Goal: Find contact information: Obtain details needed to contact an individual or organization

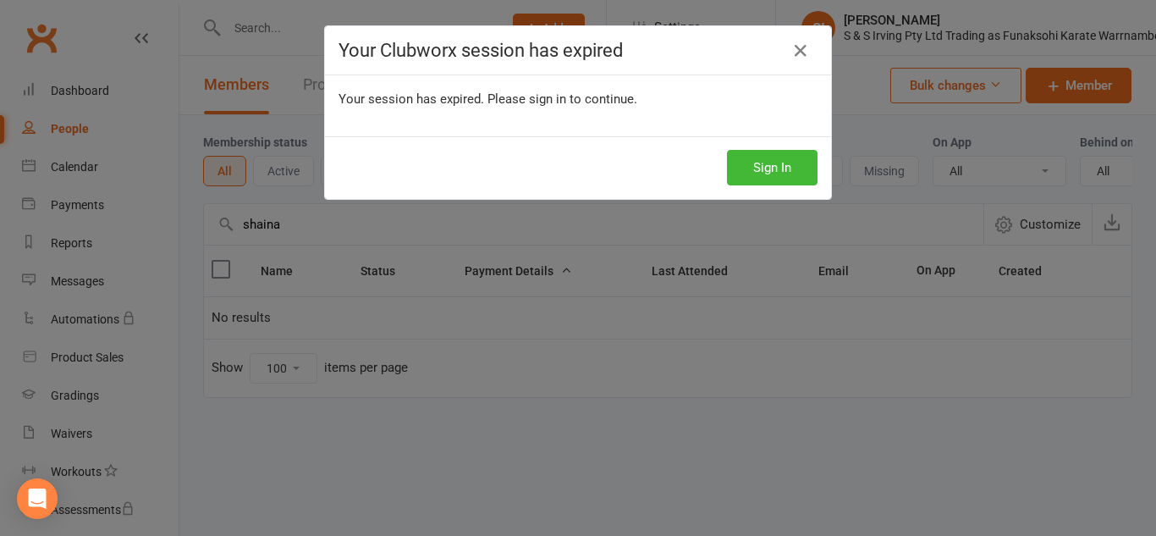
select select "100"
click at [798, 181] on button "Sign In" at bounding box center [772, 168] width 91 height 36
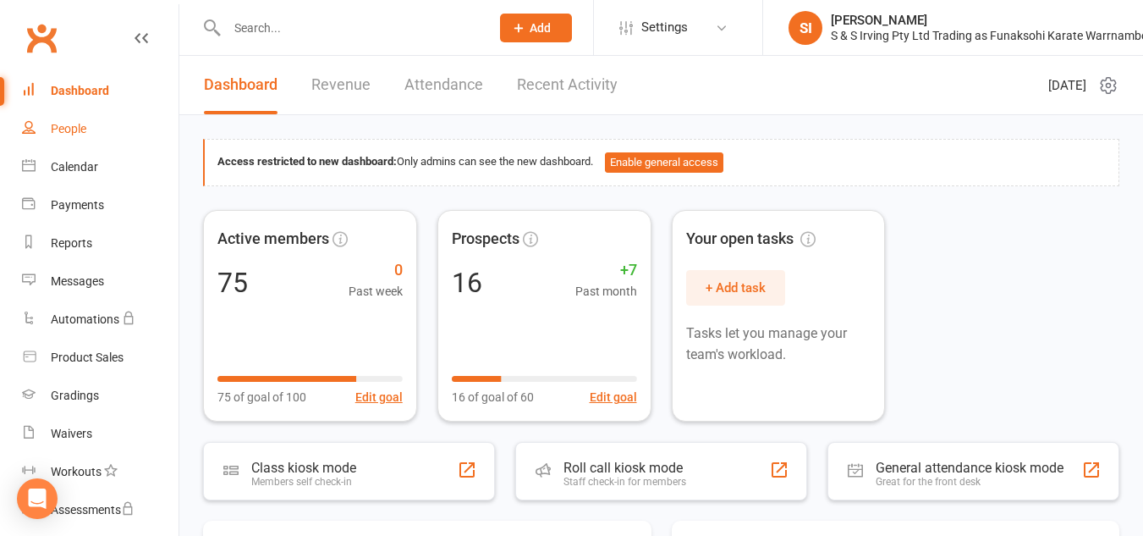
click at [65, 121] on link "People" at bounding box center [100, 129] width 157 height 38
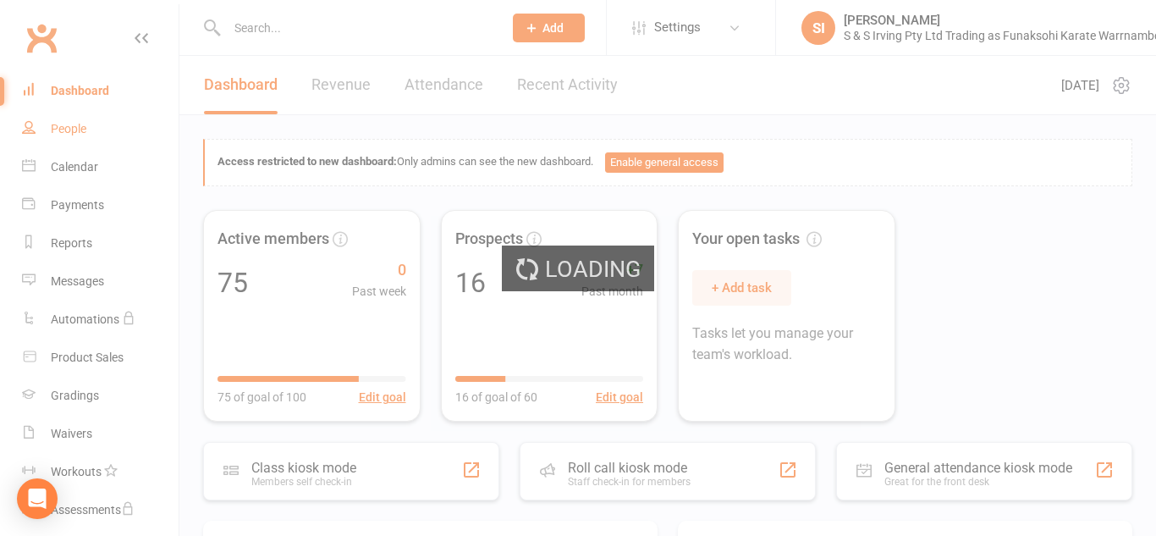
select select "100"
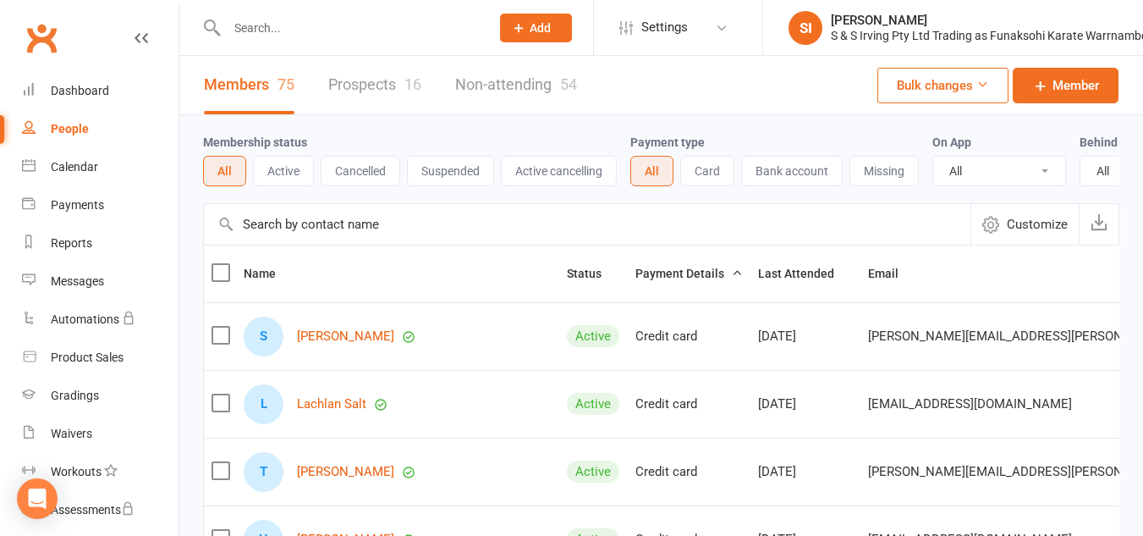
click at [321, 235] on input "text" at bounding box center [587, 224] width 766 height 41
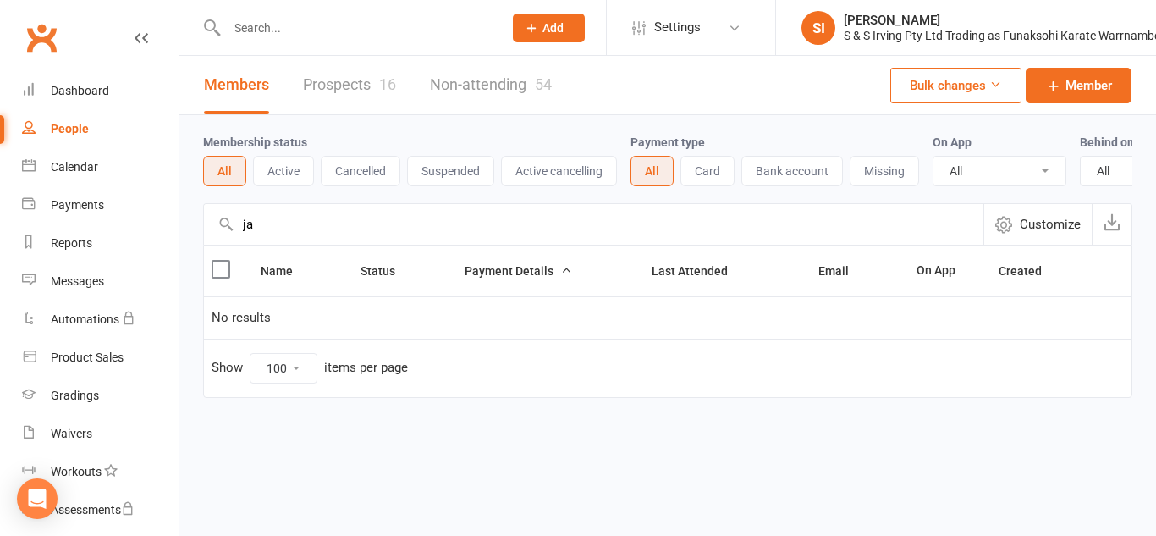
type input "j"
type input "c"
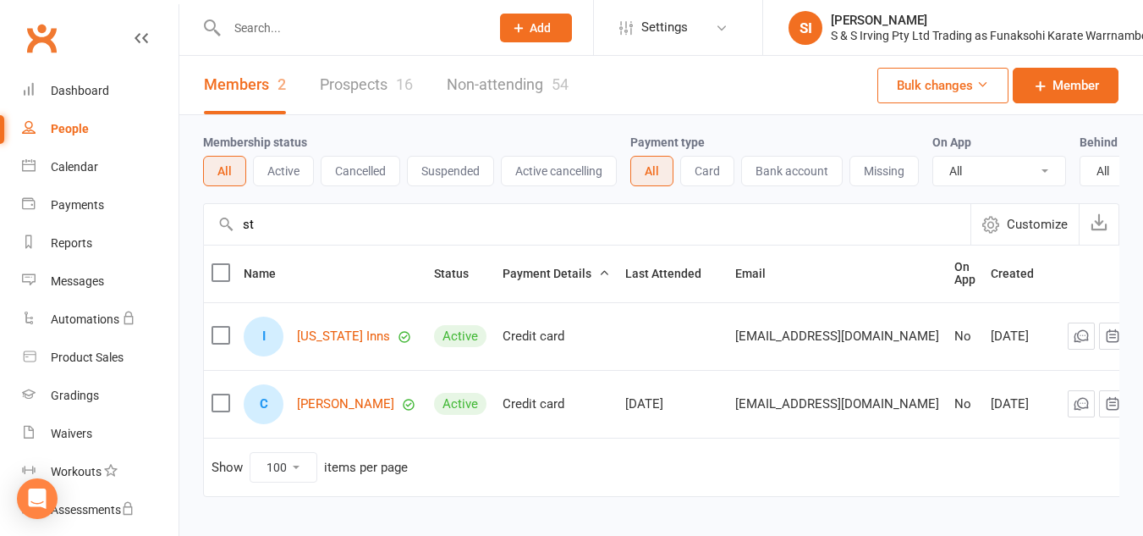
type input "s"
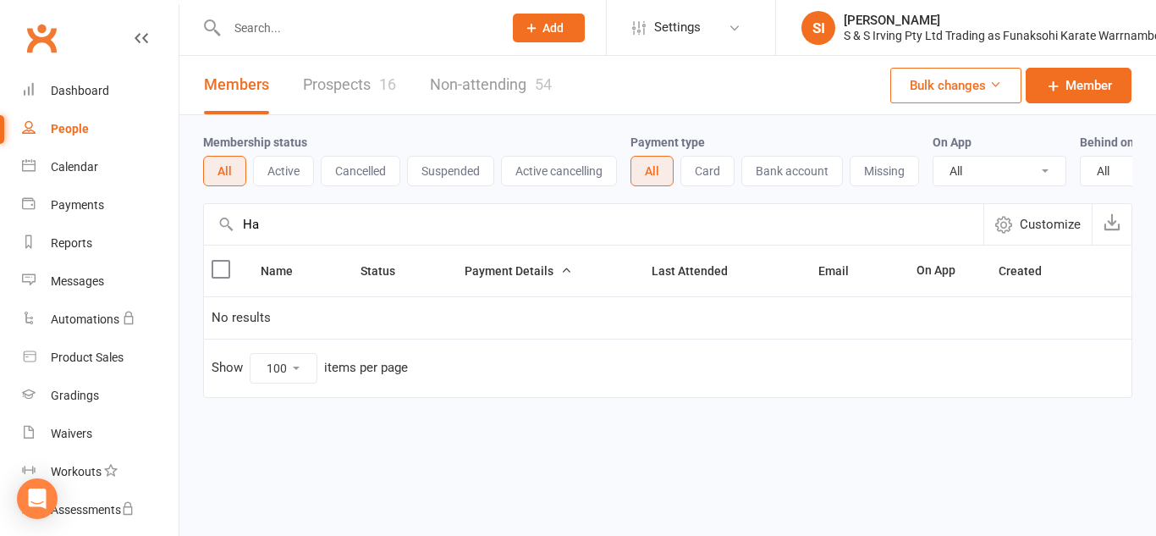
type input "H"
type input "m"
type input "smith"
click at [376, 85] on link "Prospects 16" at bounding box center [349, 85] width 93 height 58
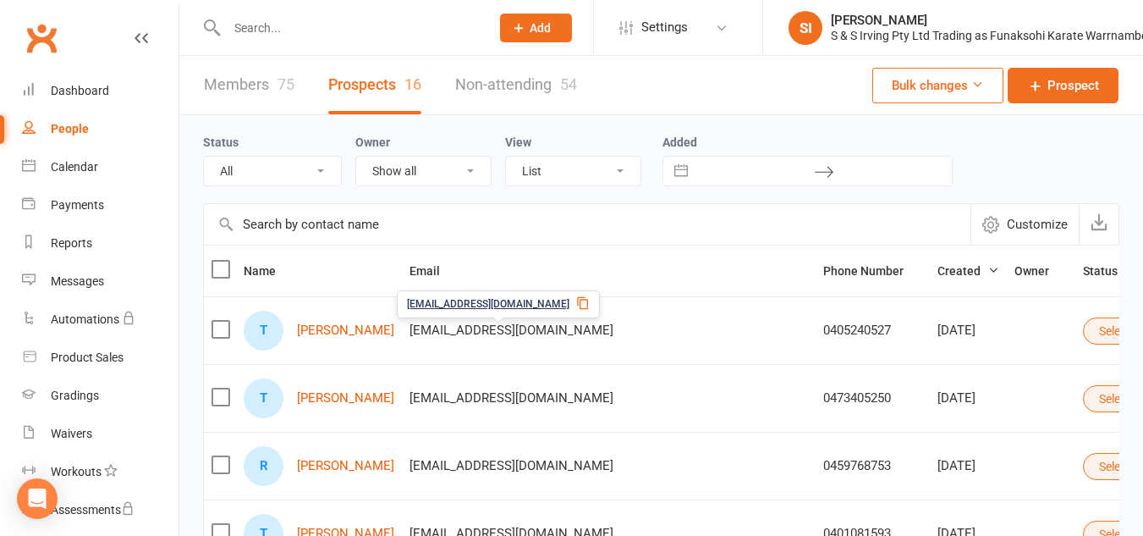
drag, startPoint x: 473, startPoint y: 332, endPoint x: 475, endPoint y: 357, distance: 25.4
click at [475, 357] on td "Tahlia.harris92@icloud.com" at bounding box center [609, 330] width 414 height 68
click at [482, 330] on span "Tahlia.harris92@icloud.com" at bounding box center [511, 330] width 204 height 32
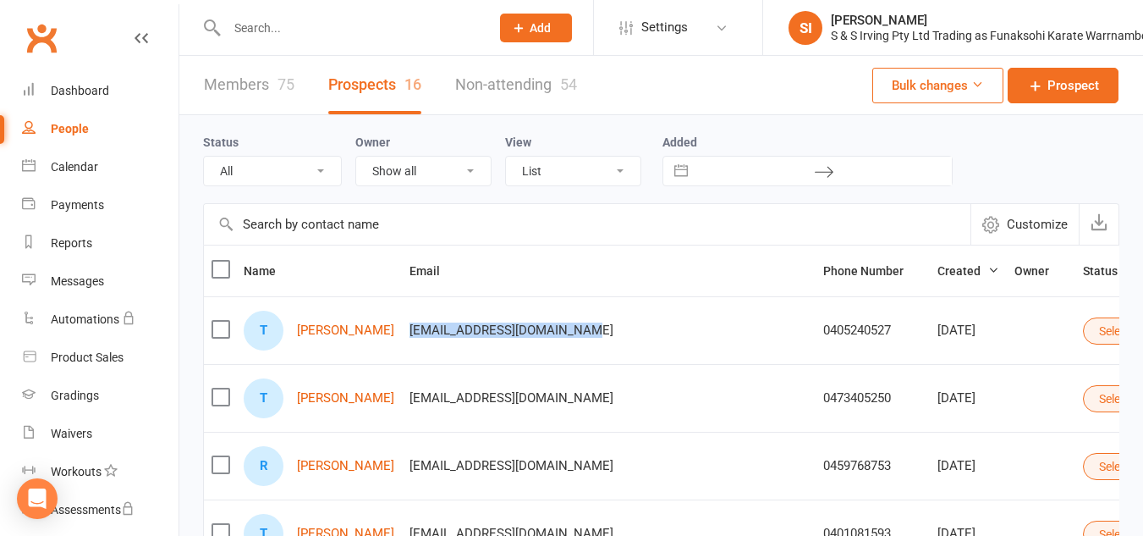
drag, startPoint x: 421, startPoint y: 328, endPoint x: 585, endPoint y: 332, distance: 163.3
click at [585, 332] on div "Tahlia.harris92@icloud.com" at bounding box center [608, 330] width 398 height 14
copy span "Tahlia.harris92@icloud.com"
click at [434, 385] on span "teganchantelle@hotmail.com" at bounding box center [511, 398] width 204 height 32
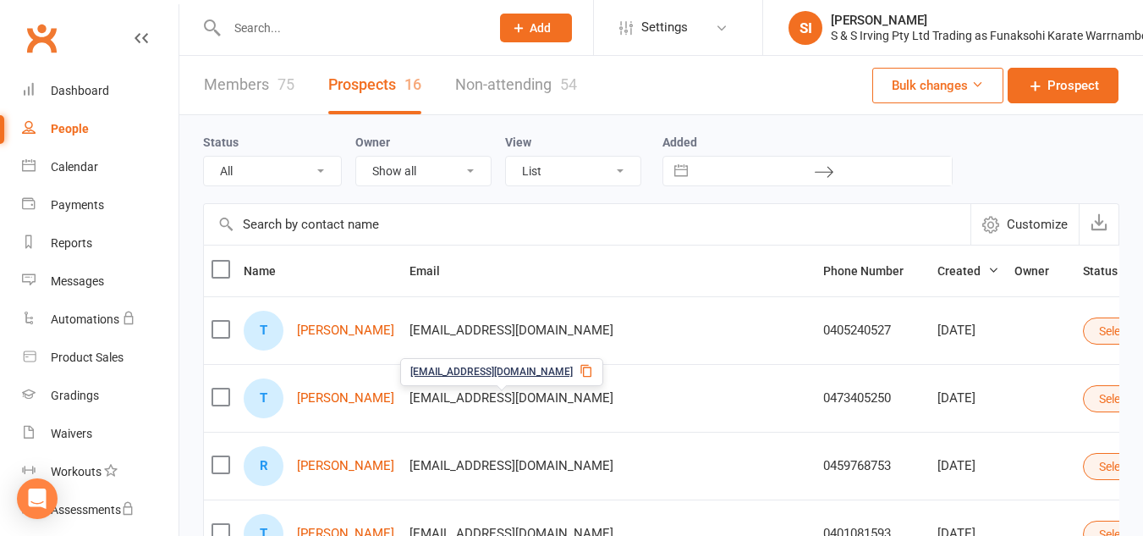
click at [435, 414] on span "teganchantelle@hotmail.com" at bounding box center [511, 398] width 204 height 32
drag, startPoint x: 420, startPoint y: 401, endPoint x: 586, endPoint y: 398, distance: 165.8
click at [586, 398] on div "teganchantelle@hotmail.com" at bounding box center [608, 398] width 398 height 14
drag, startPoint x: 561, startPoint y: 398, endPoint x: 517, endPoint y: 411, distance: 46.0
copy span "teganchantelle@hotmail.com"
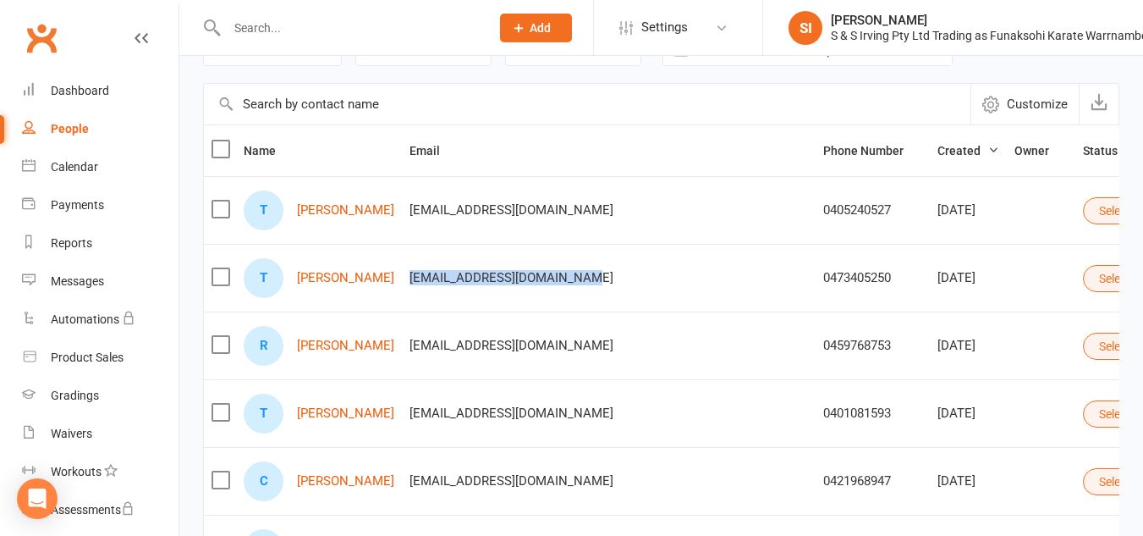
scroll to position [121, 0]
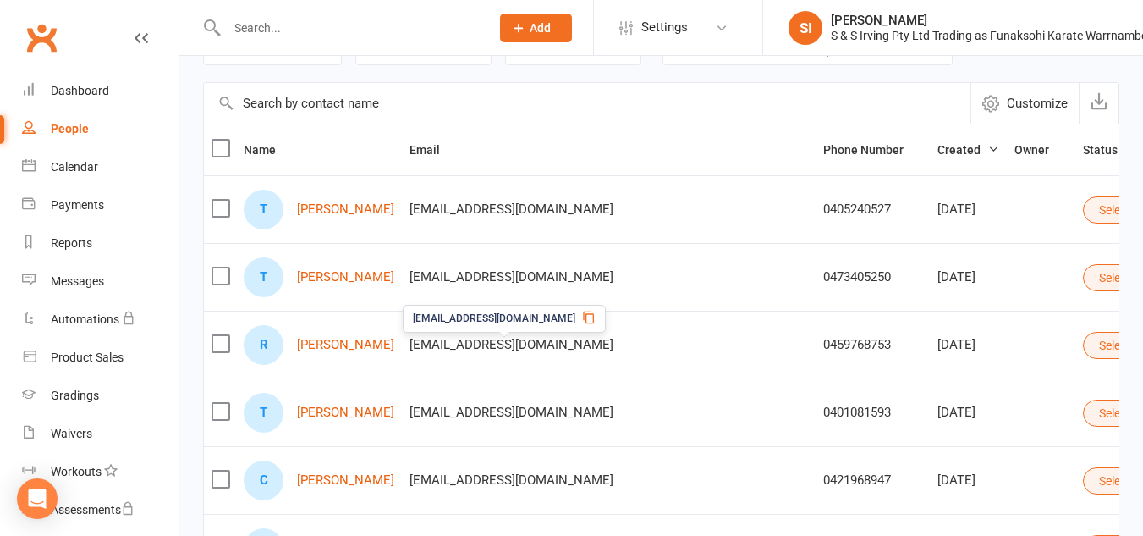
click at [431, 360] on span "murphyrachael98@gmail.com" at bounding box center [511, 344] width 204 height 32
drag, startPoint x: 420, startPoint y: 344, endPoint x: 591, endPoint y: 345, distance: 171.7
click at [591, 345] on div "murphyrachael98@gmail.com" at bounding box center [608, 345] width 398 height 14
copy span "murphyrachael98@gmail.com"
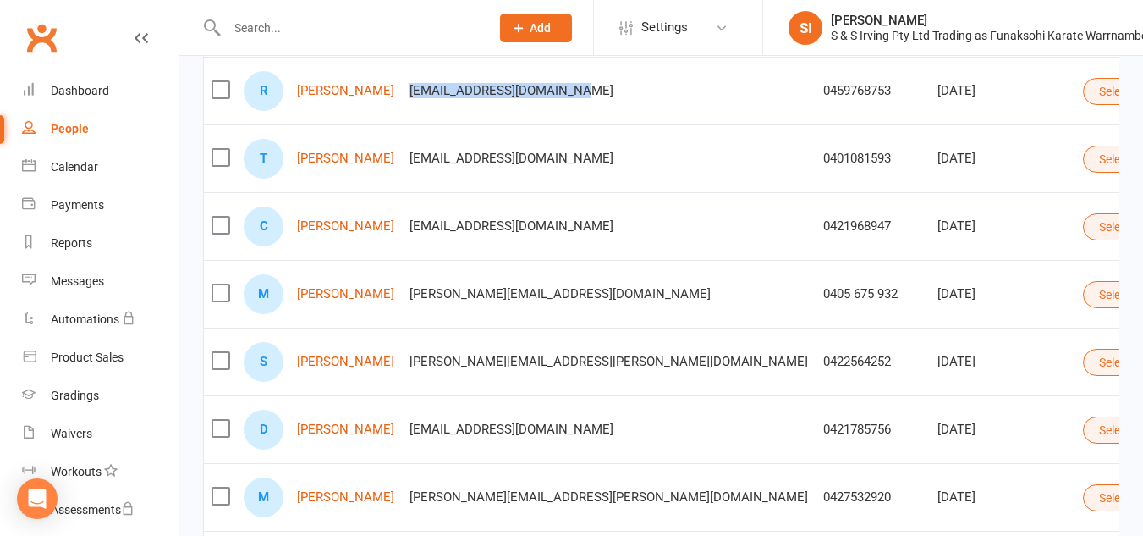
scroll to position [374, 0]
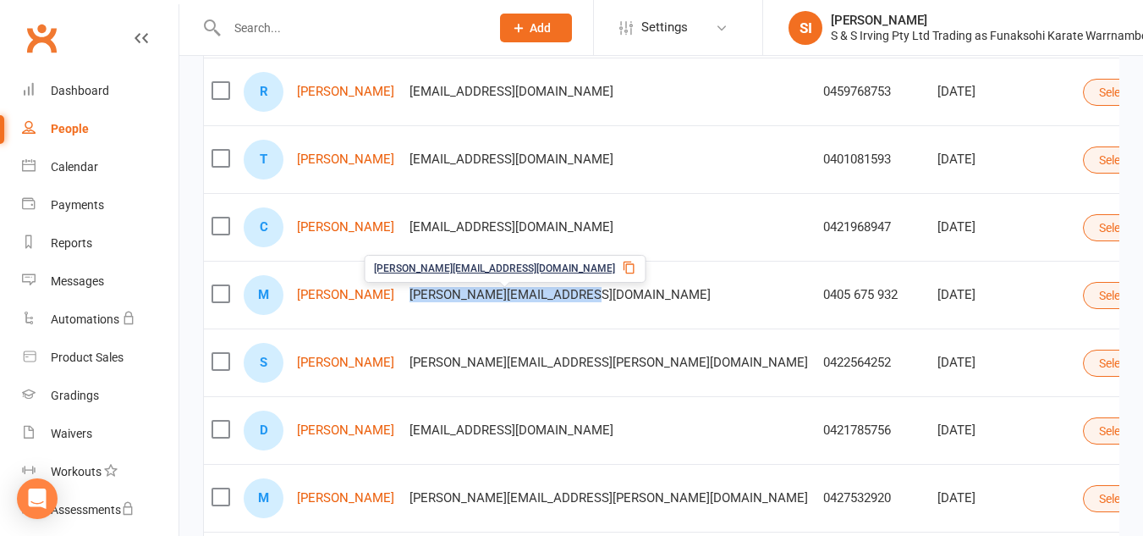
drag, startPoint x: 417, startPoint y: 295, endPoint x: 600, endPoint y: 304, distance: 182.9
click at [600, 304] on td "marita.smith1205@gmail.com" at bounding box center [609, 295] width 414 height 68
copy span "marita.smith1205@gmail.com"
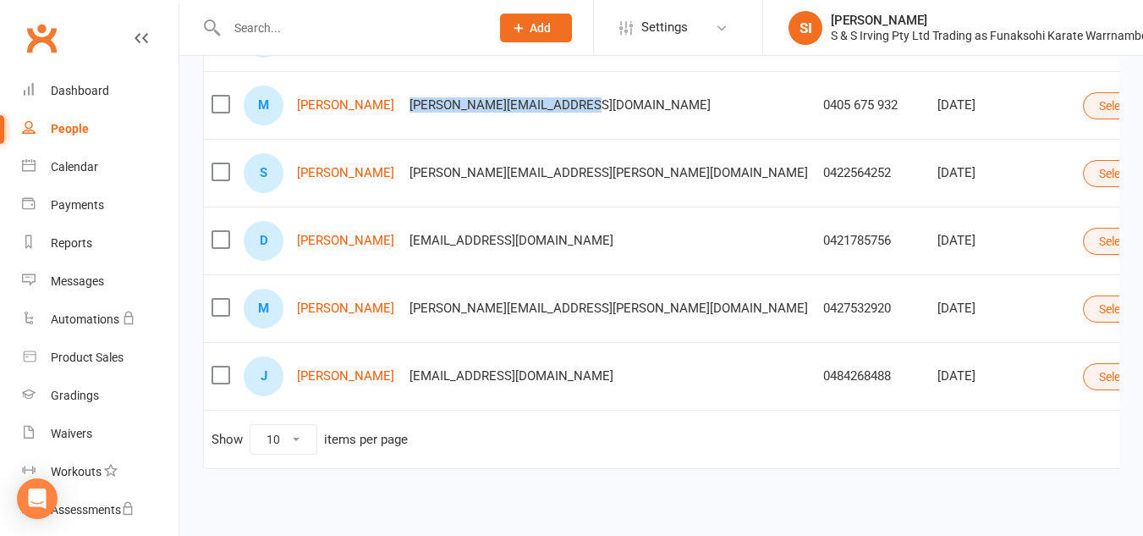
scroll to position [588, 0]
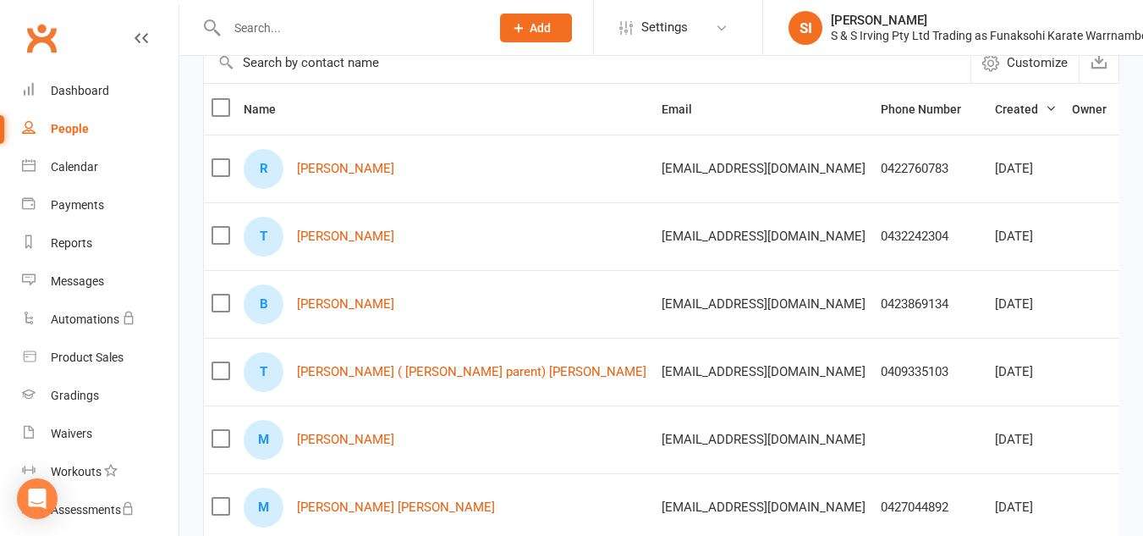
scroll to position [161, 0]
drag, startPoint x: 464, startPoint y: 168, endPoint x: 622, endPoint y: 171, distance: 157.4
click at [654, 171] on td "rachelfarrer3@gmail.com" at bounding box center [763, 169] width 219 height 68
copy span "rachelfarrer3@gmail.com"
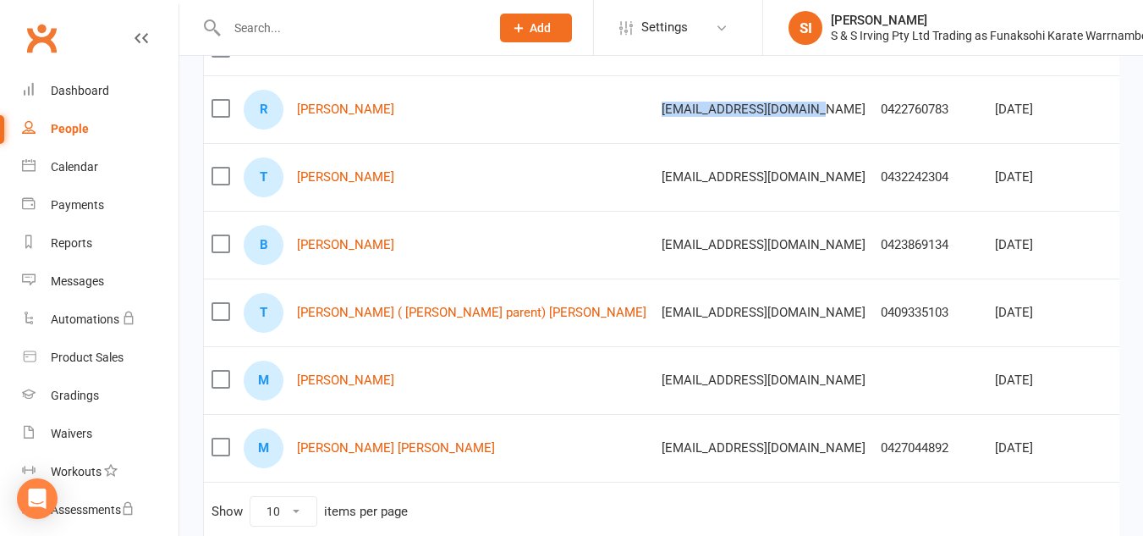
scroll to position [330, 0]
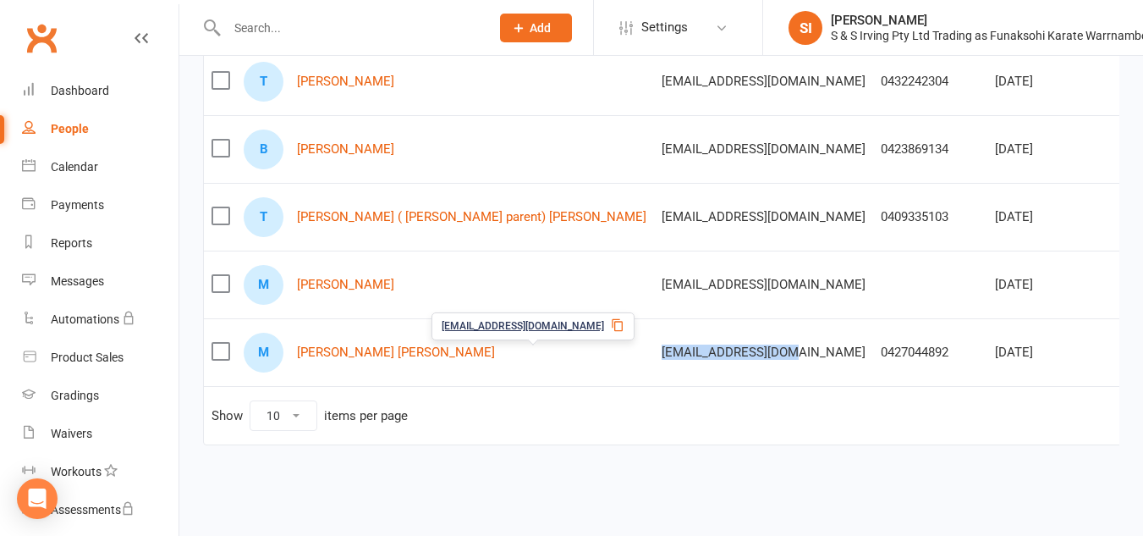
drag, startPoint x: 465, startPoint y: 338, endPoint x: 601, endPoint y: 340, distance: 136.2
click at [662, 345] on div "melody276@gmail.com" at bounding box center [764, 352] width 204 height 14
copy span "melody276@gmail.com"
